Goal: Complete application form

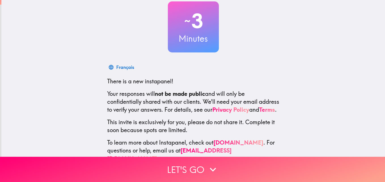
scroll to position [54, 0]
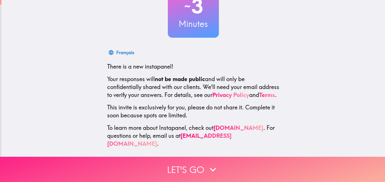
click at [202, 164] on button "Let's go" at bounding box center [192, 169] width 385 height 25
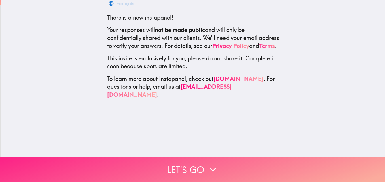
scroll to position [0, 0]
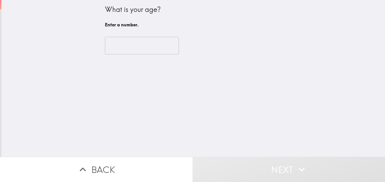
click at [146, 44] on input "number" at bounding box center [142, 46] width 74 height 18
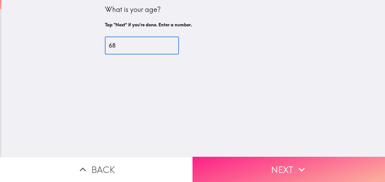
type input "68"
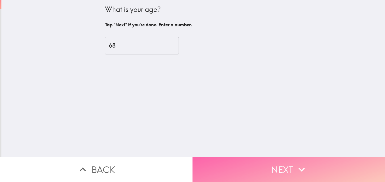
click at [225, 166] on button "Next" at bounding box center [289, 169] width 193 height 25
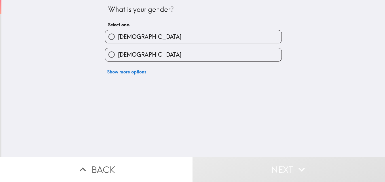
click at [107, 55] on input "[DEMOGRAPHIC_DATA]" at bounding box center [111, 54] width 13 height 13
radio input "true"
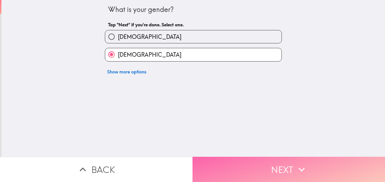
click at [249, 165] on button "Next" at bounding box center [289, 169] width 193 height 25
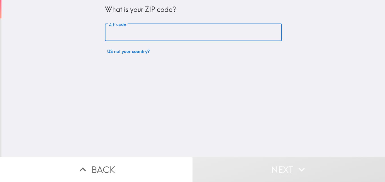
click at [143, 35] on input "ZIP code" at bounding box center [193, 33] width 177 height 18
type input "85251"
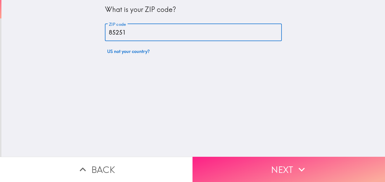
click at [231, 161] on button "Next" at bounding box center [289, 169] width 193 height 25
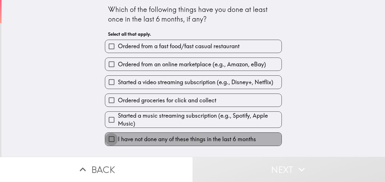
click at [109, 141] on input "I have not done any of these things in the last 6 months" at bounding box center [111, 139] width 13 height 13
checkbox input "true"
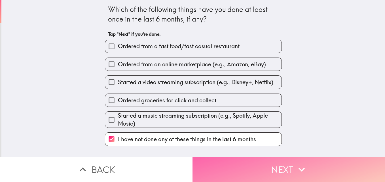
click at [209, 163] on button "Next" at bounding box center [289, 169] width 193 height 25
